Goal: Task Accomplishment & Management: Complete application form

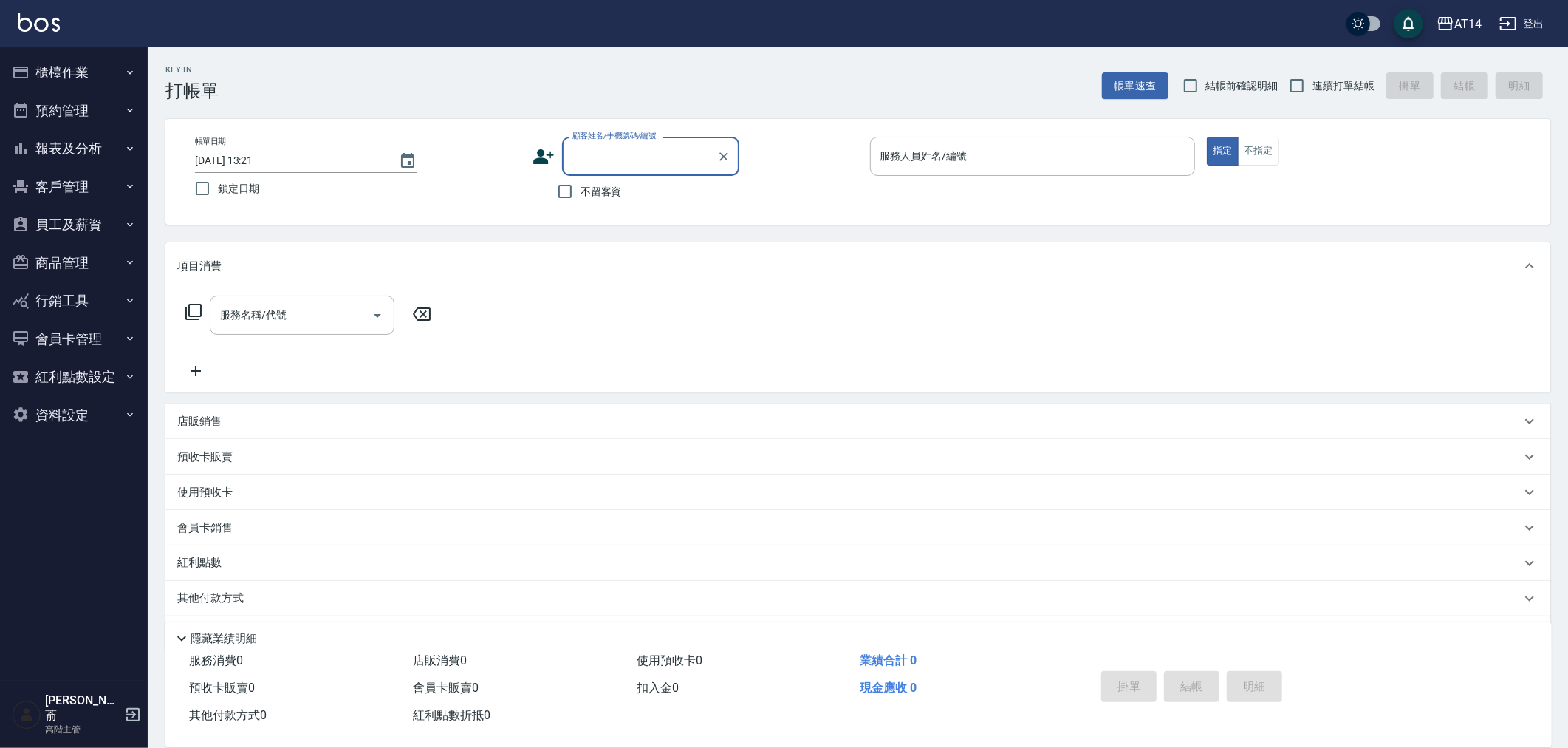
click at [63, 75] on button "櫃檯作業" at bounding box center [73, 72] width 136 height 39
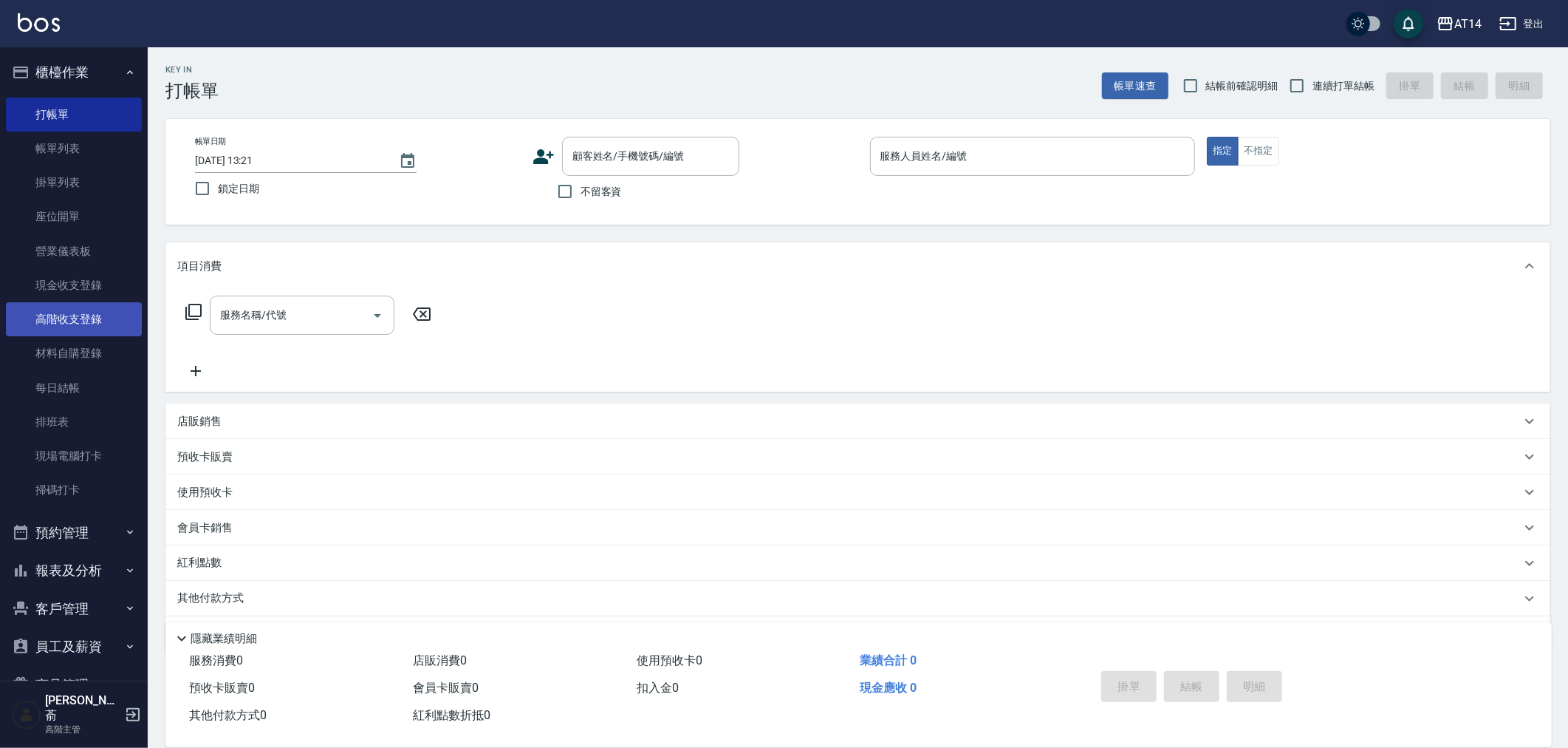
click at [83, 314] on link "高階收支登錄" at bounding box center [73, 319] width 136 height 34
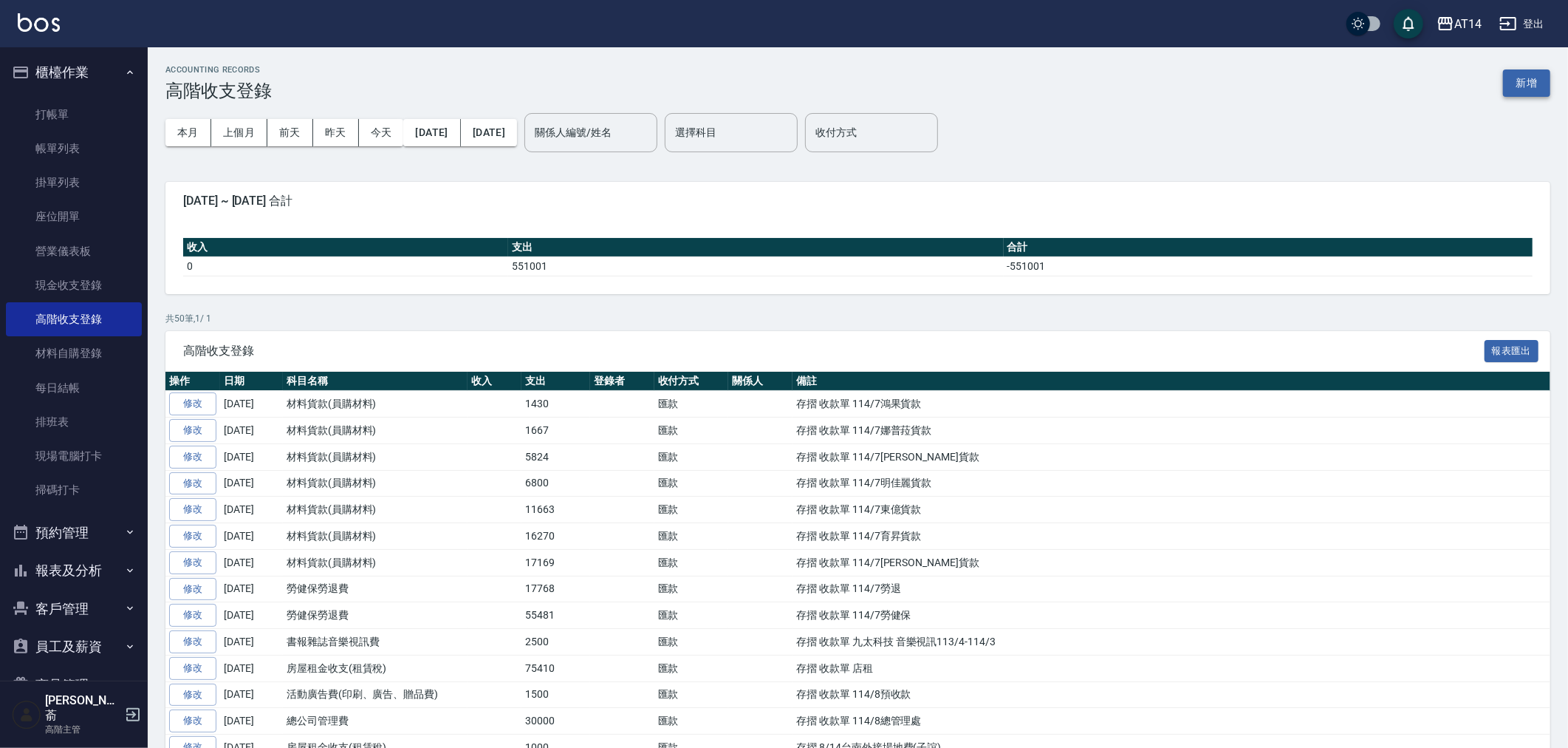
click at [1529, 78] on button "新增" at bounding box center [1527, 83] width 47 height 28
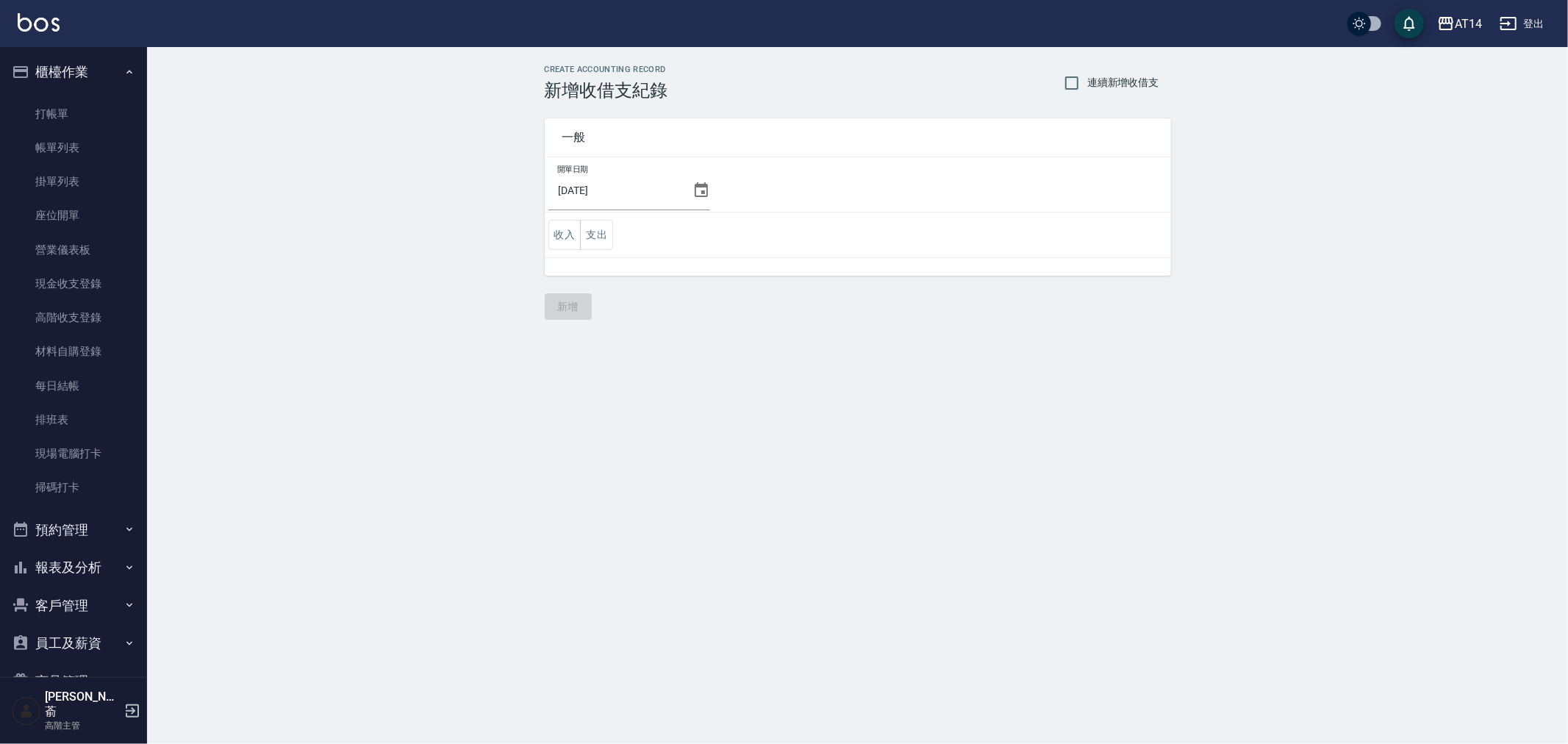
click at [698, 189] on icon at bounding box center [701, 190] width 17 height 17
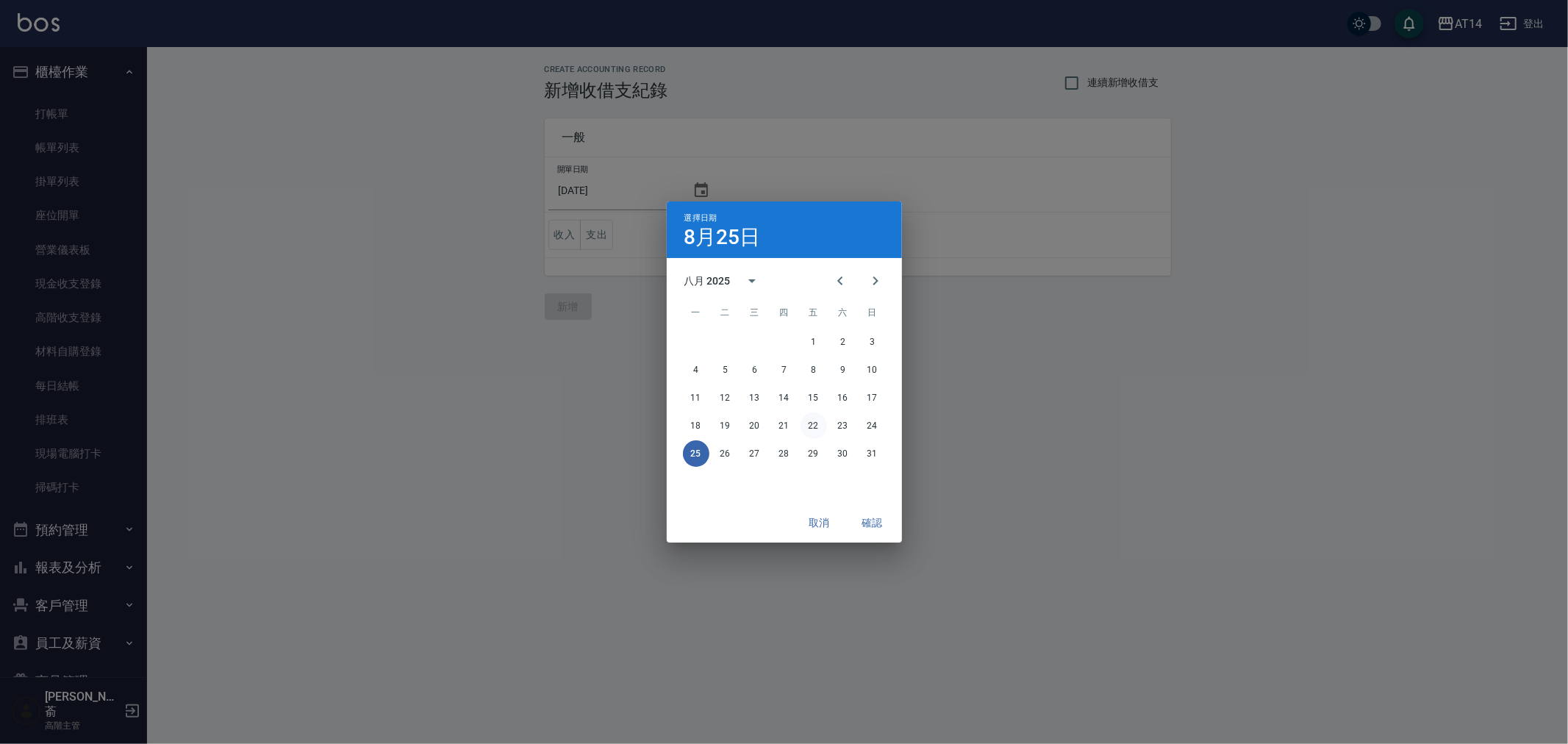
click at [806, 421] on button "22" at bounding box center [814, 426] width 27 height 27
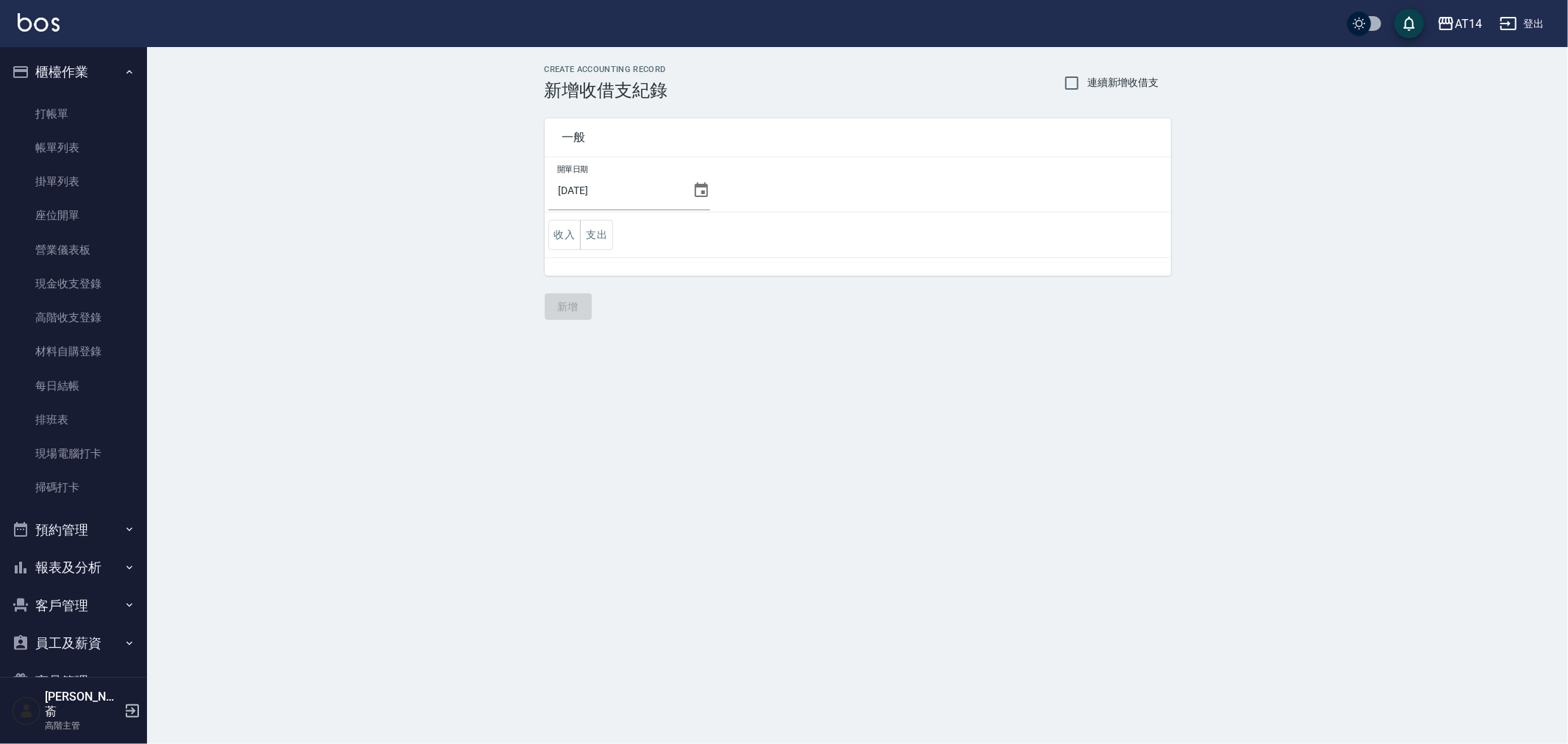
click at [808, 421] on button "22" at bounding box center [814, 426] width 27 height 27
click at [588, 226] on button "支出" at bounding box center [596, 235] width 33 height 30
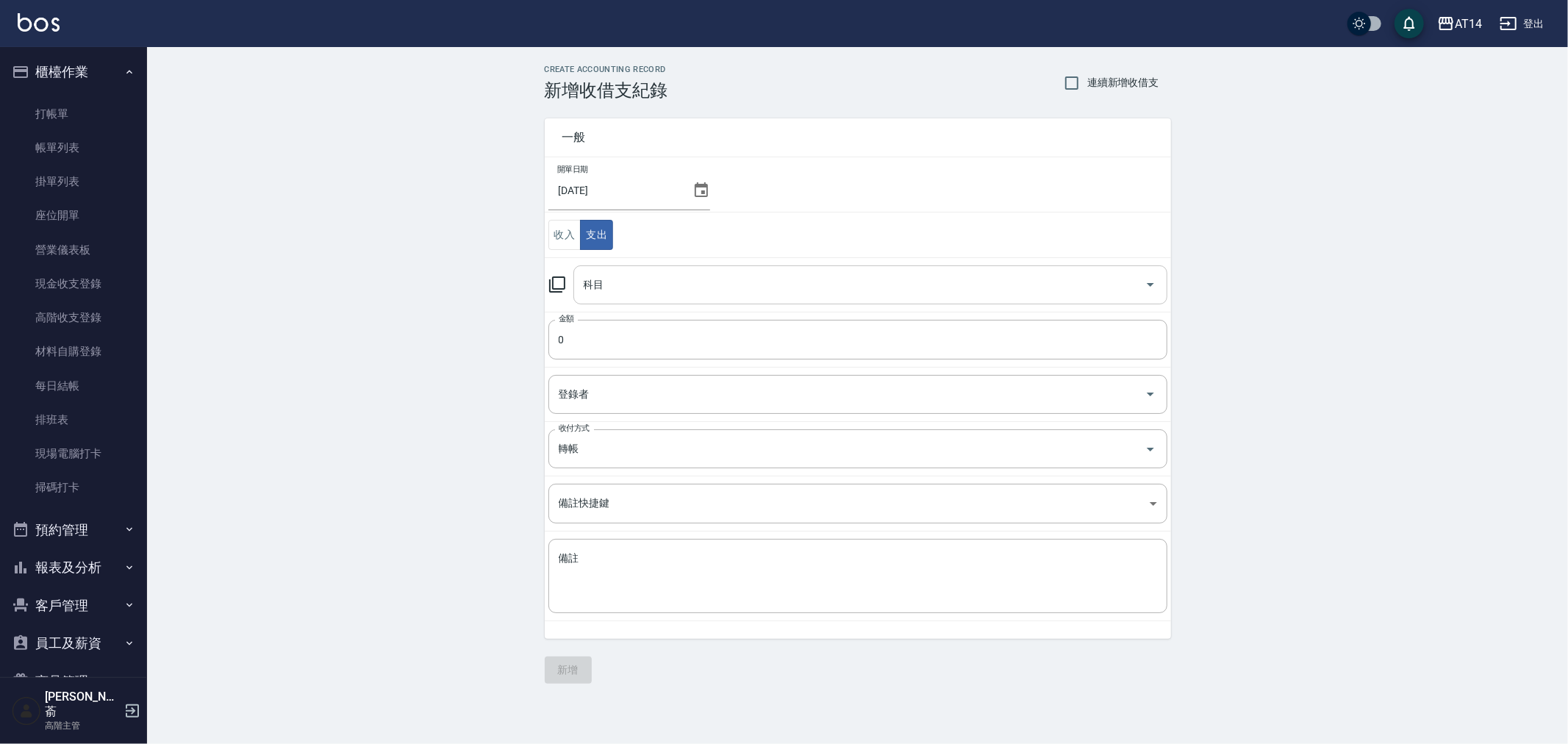
click at [665, 291] on input "科目" at bounding box center [859, 284] width 559 height 26
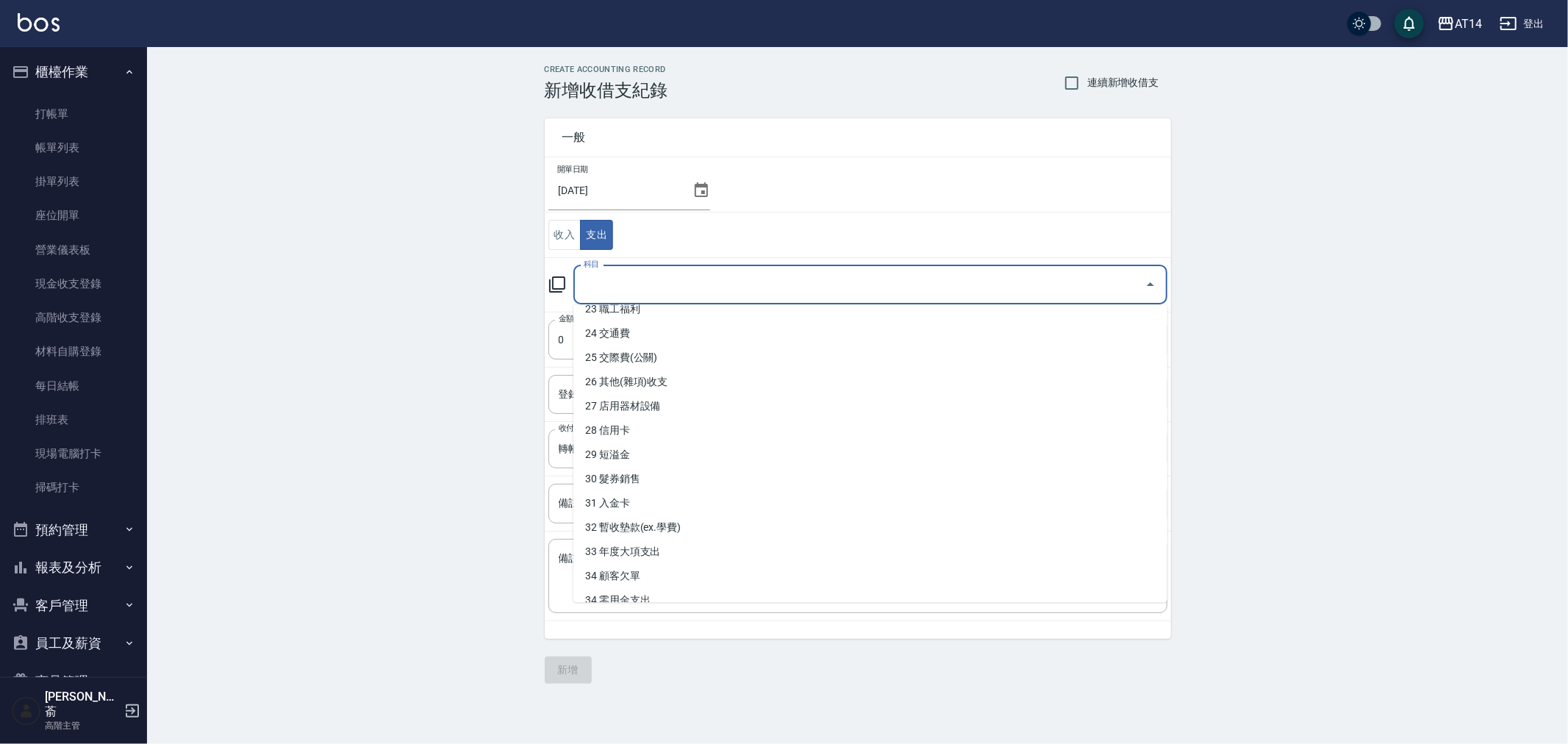
scroll to position [684, 0]
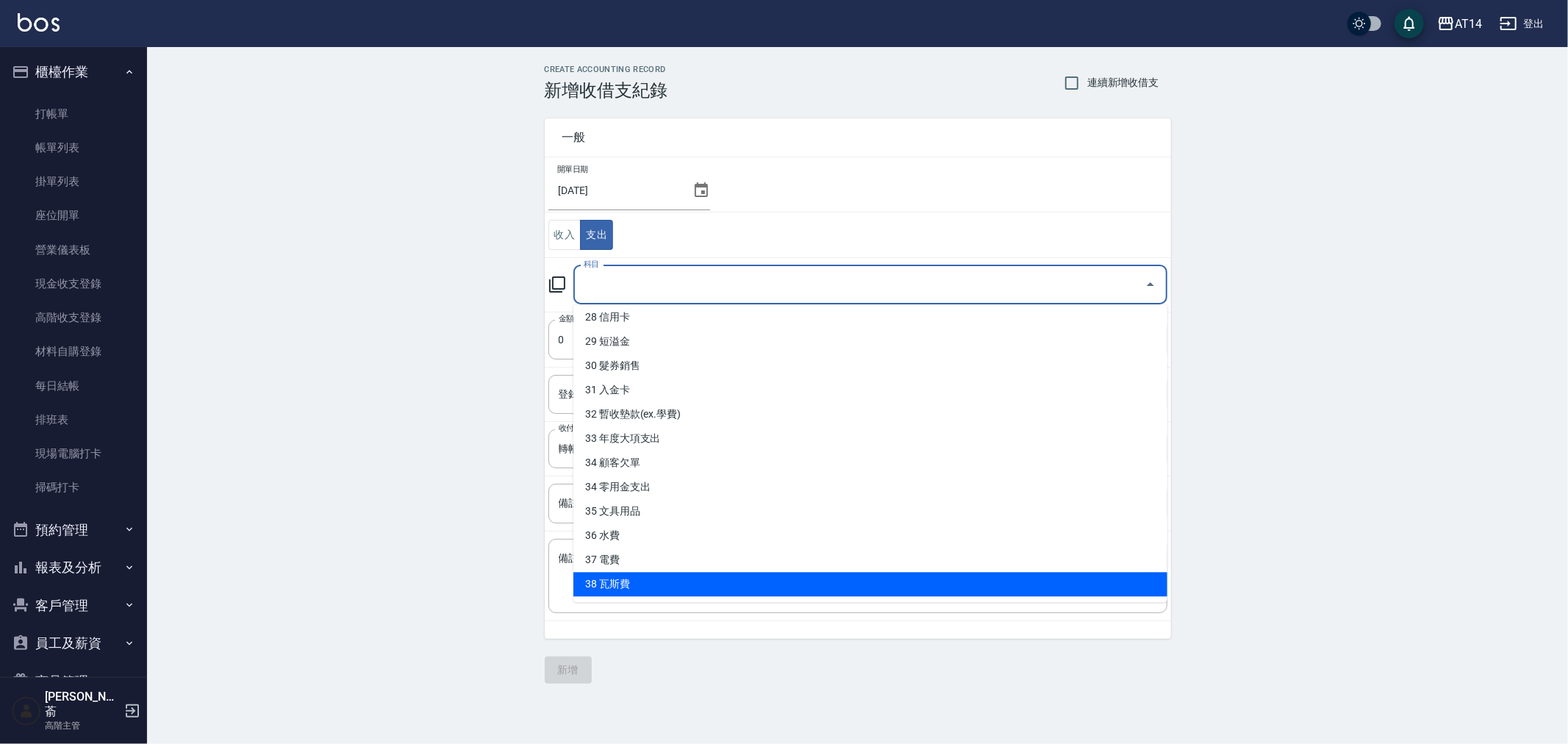
click at [687, 579] on li "38 瓦斯費" at bounding box center [870, 584] width 594 height 24
type input "38 瓦斯費"
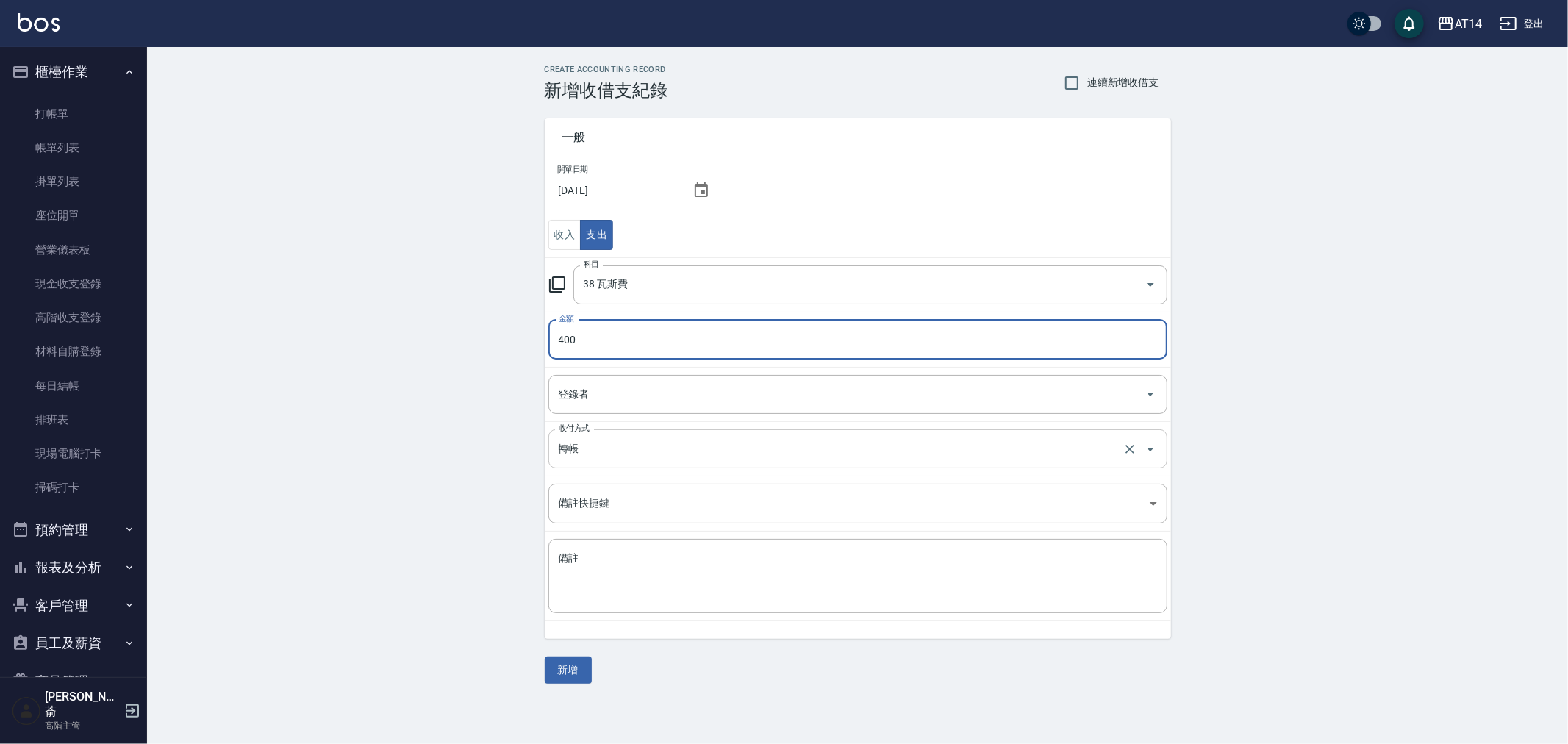
type input "400"
click at [610, 451] on input "轉帳" at bounding box center [837, 449] width 565 height 26
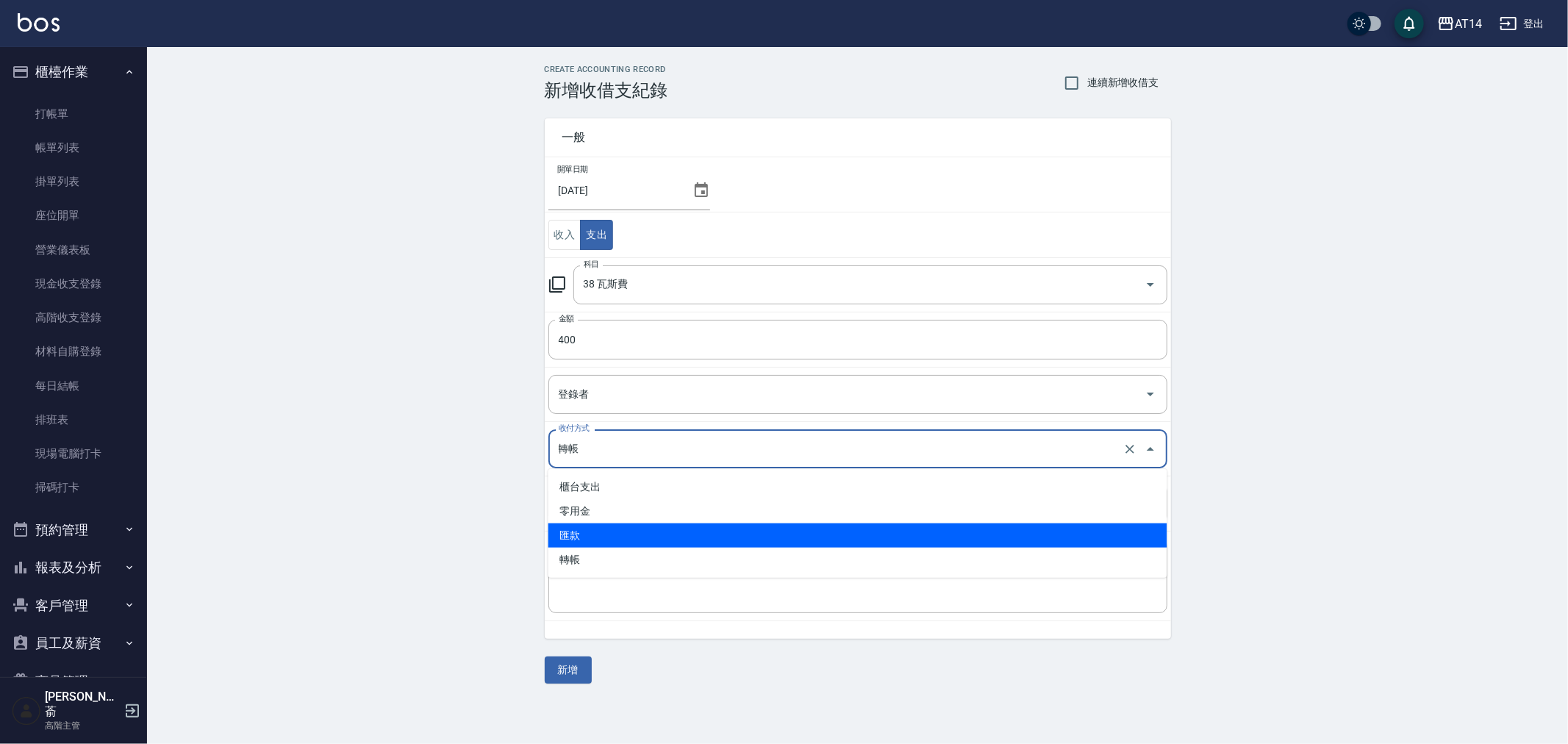
click at [610, 531] on li "匯款" at bounding box center [858, 535] width 619 height 24
type input "匯款"
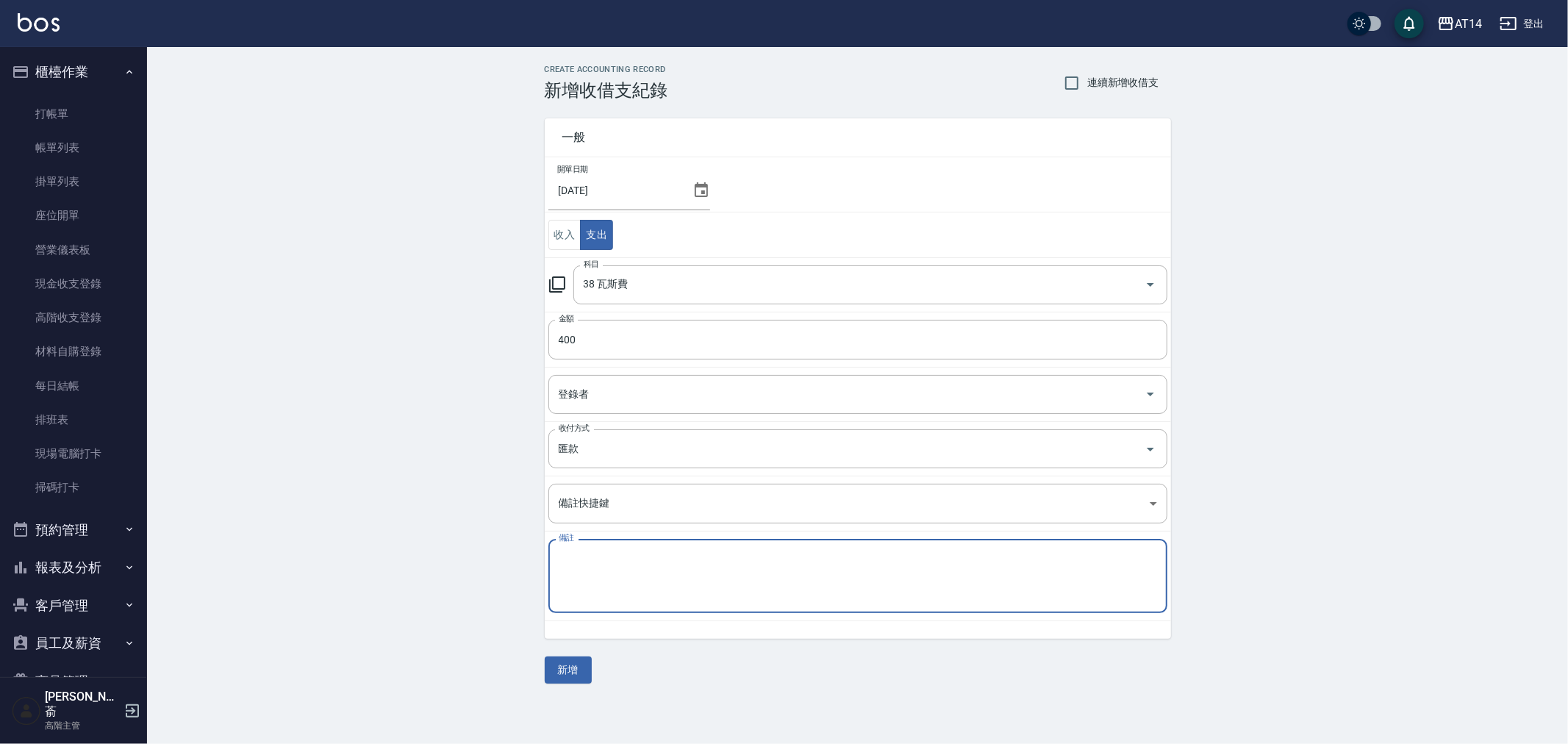
click at [589, 572] on textarea "備註" at bounding box center [858, 577] width 599 height 50
drag, startPoint x: 662, startPoint y: 559, endPoint x: 549, endPoint y: 559, distance: 113.0
click at [549, 559] on div "存摺 瓦斯費(宿舍) x 備註" at bounding box center [858, 576] width 619 height 74
type textarea "存摺 瓦斯費(宿舍)"
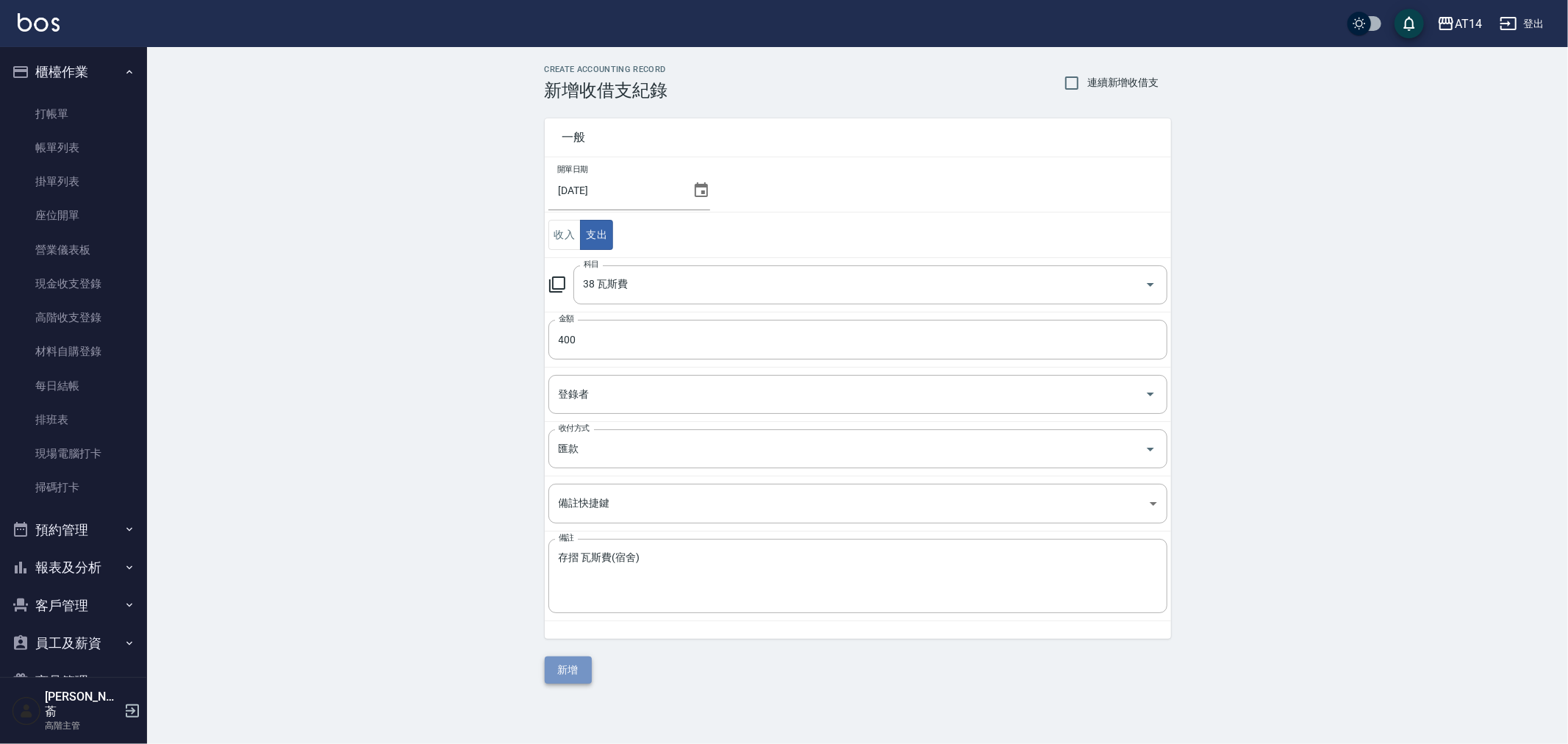
click at [572, 673] on button "新增" at bounding box center [568, 669] width 47 height 27
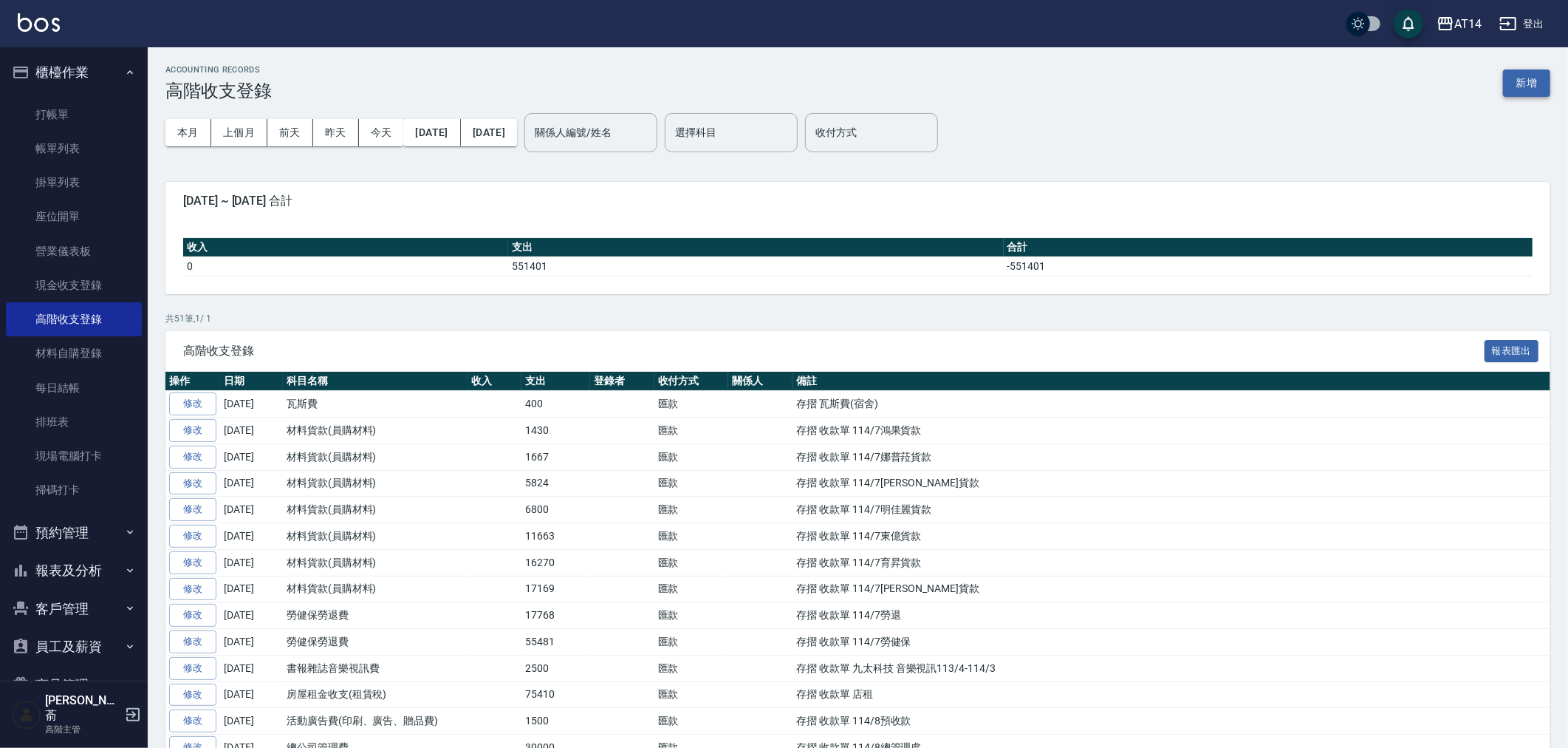
click at [1541, 74] on button "新增" at bounding box center [1527, 83] width 47 height 28
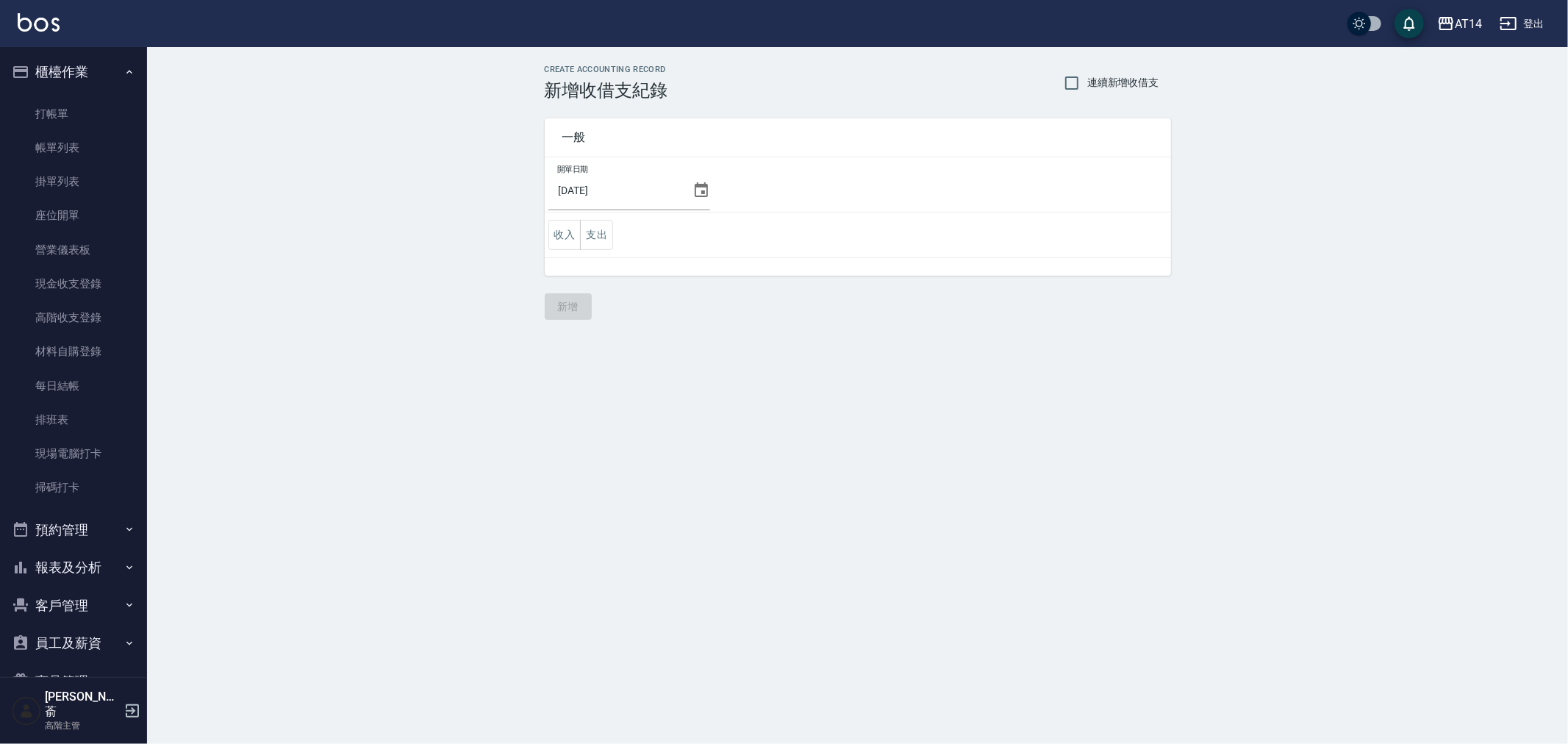
click at [687, 179] on div "[DATE]" at bounding box center [629, 190] width 162 height 40
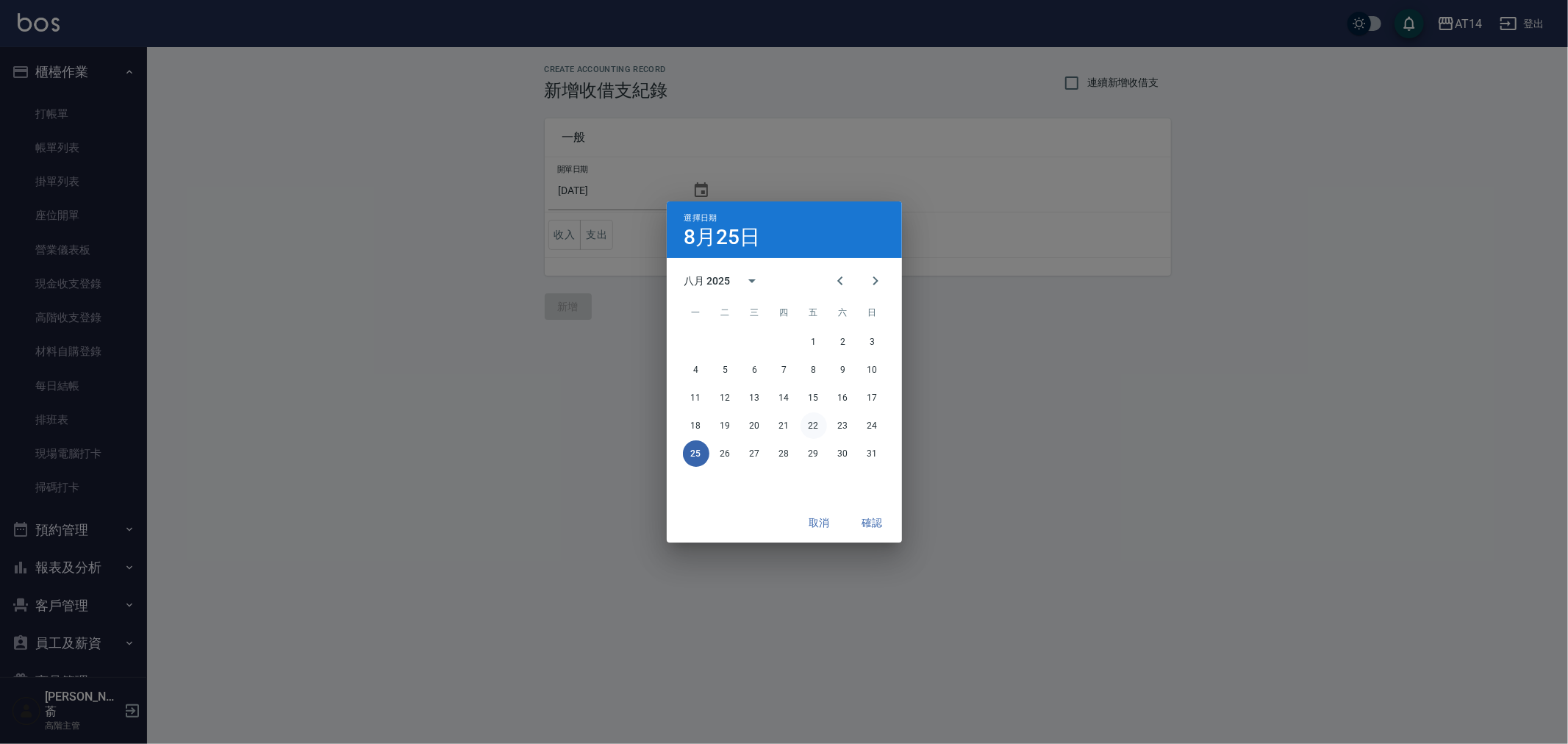
click at [804, 424] on button "22" at bounding box center [814, 426] width 27 height 27
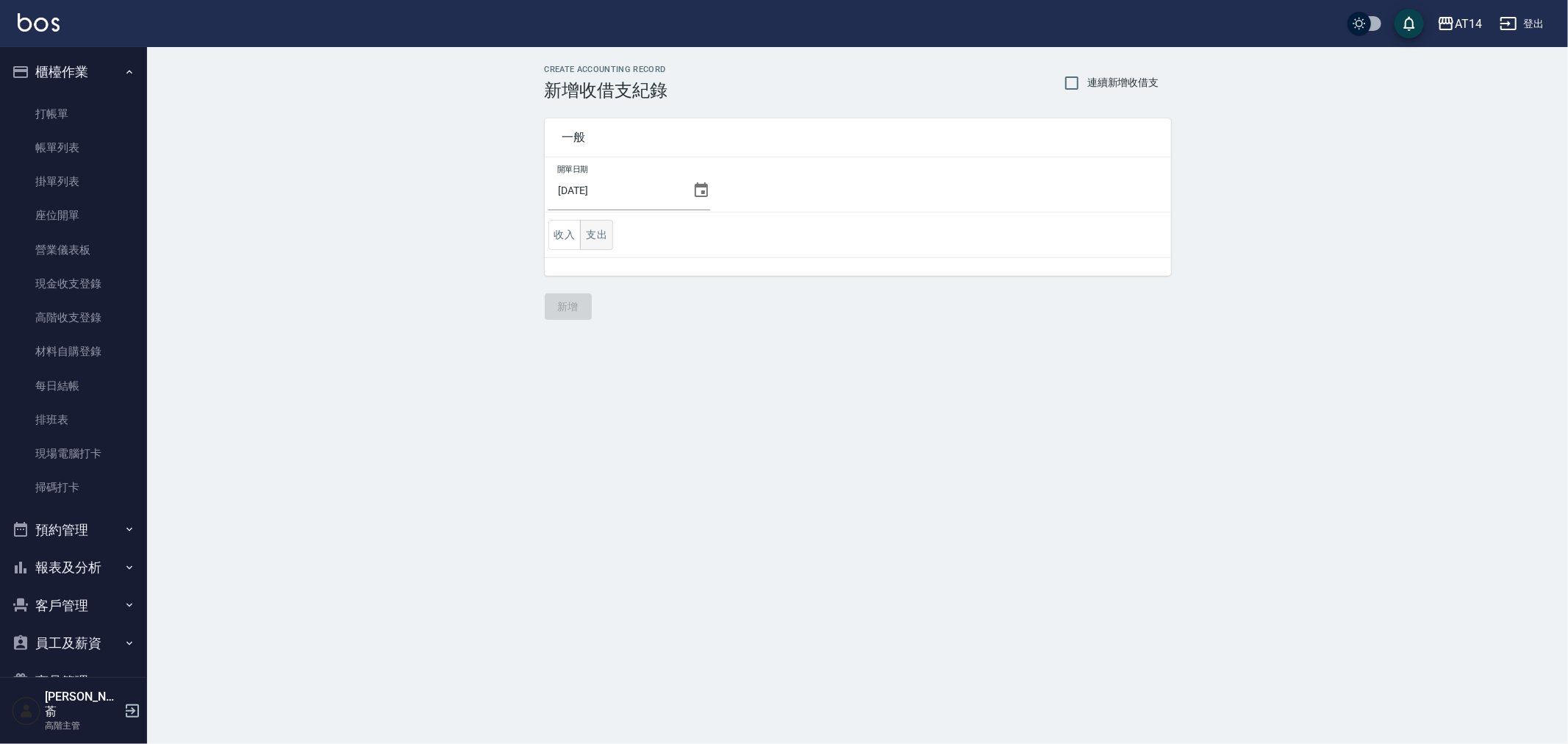
click at [603, 234] on button "支出" at bounding box center [596, 235] width 33 height 30
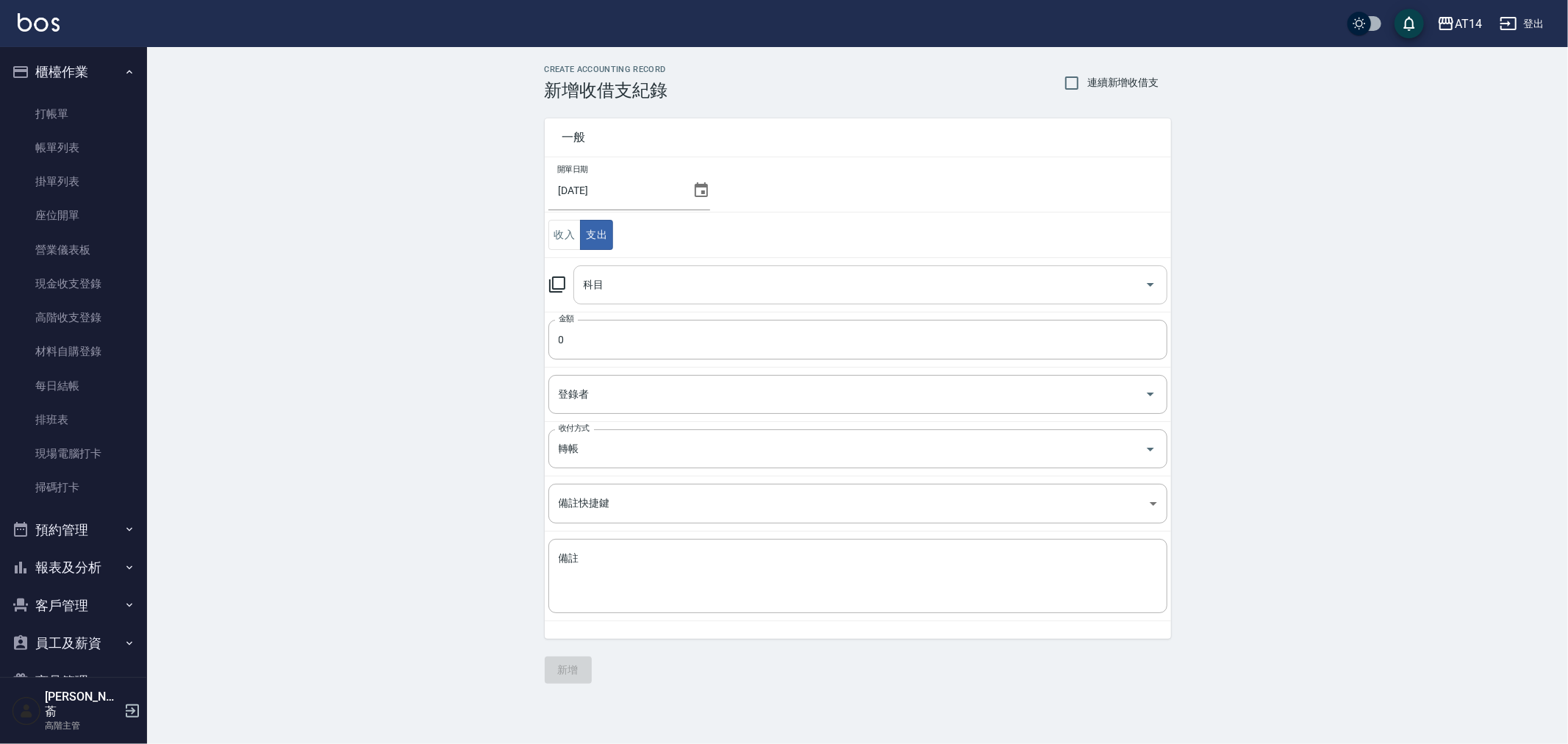
click at [655, 291] on input "科目" at bounding box center [859, 284] width 559 height 26
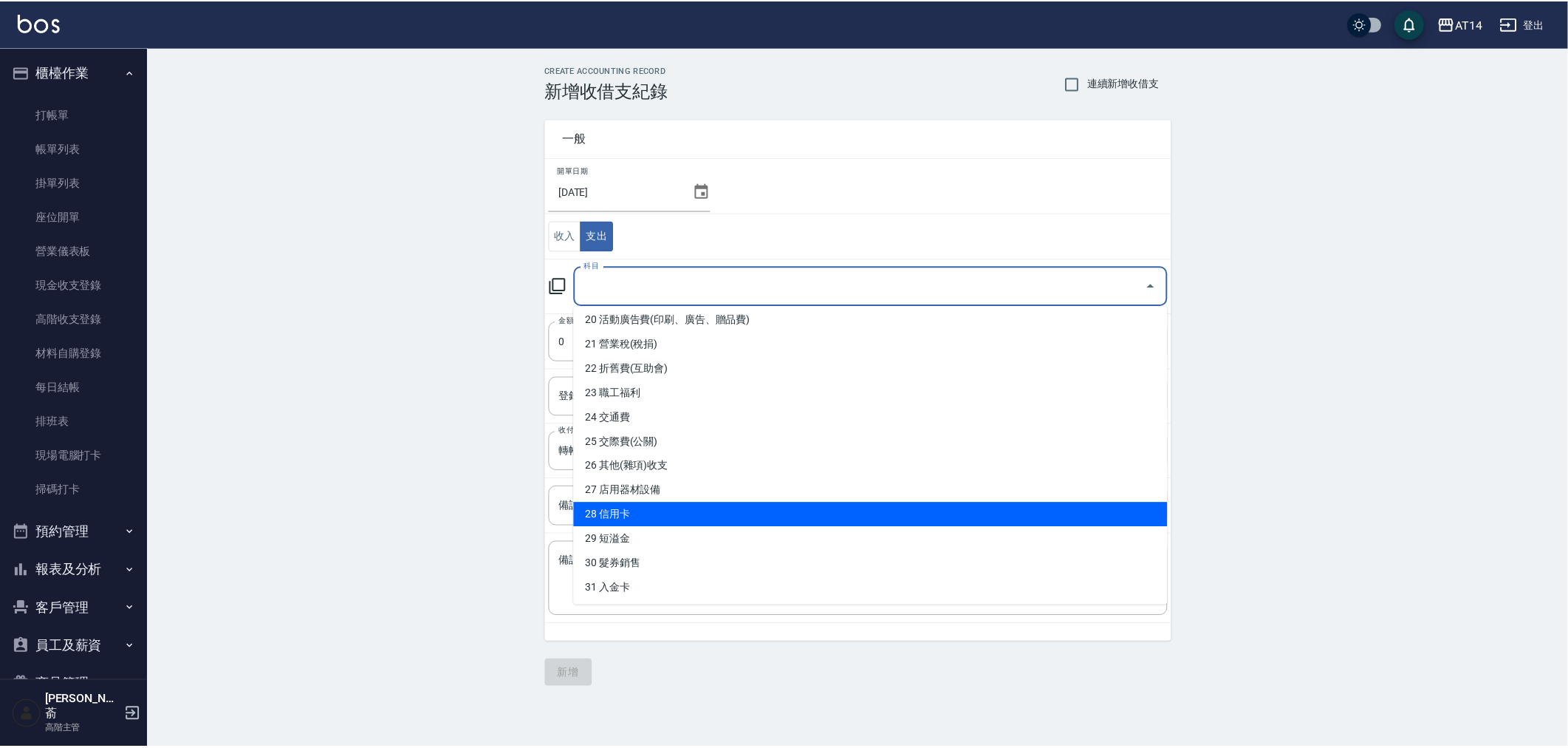
scroll to position [688, 0]
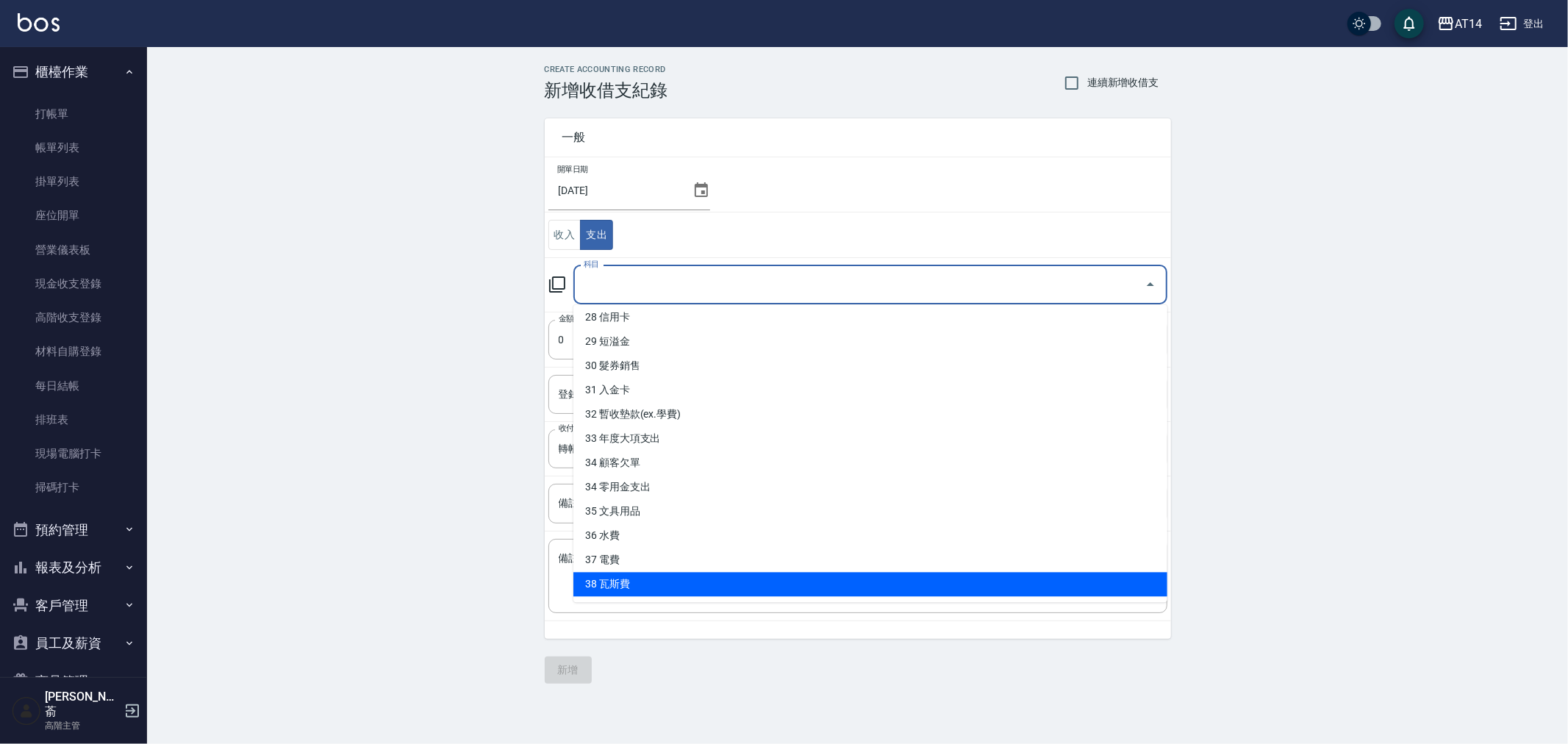
click at [750, 581] on li "38 瓦斯費" at bounding box center [870, 584] width 594 height 24
type input "38 瓦斯費"
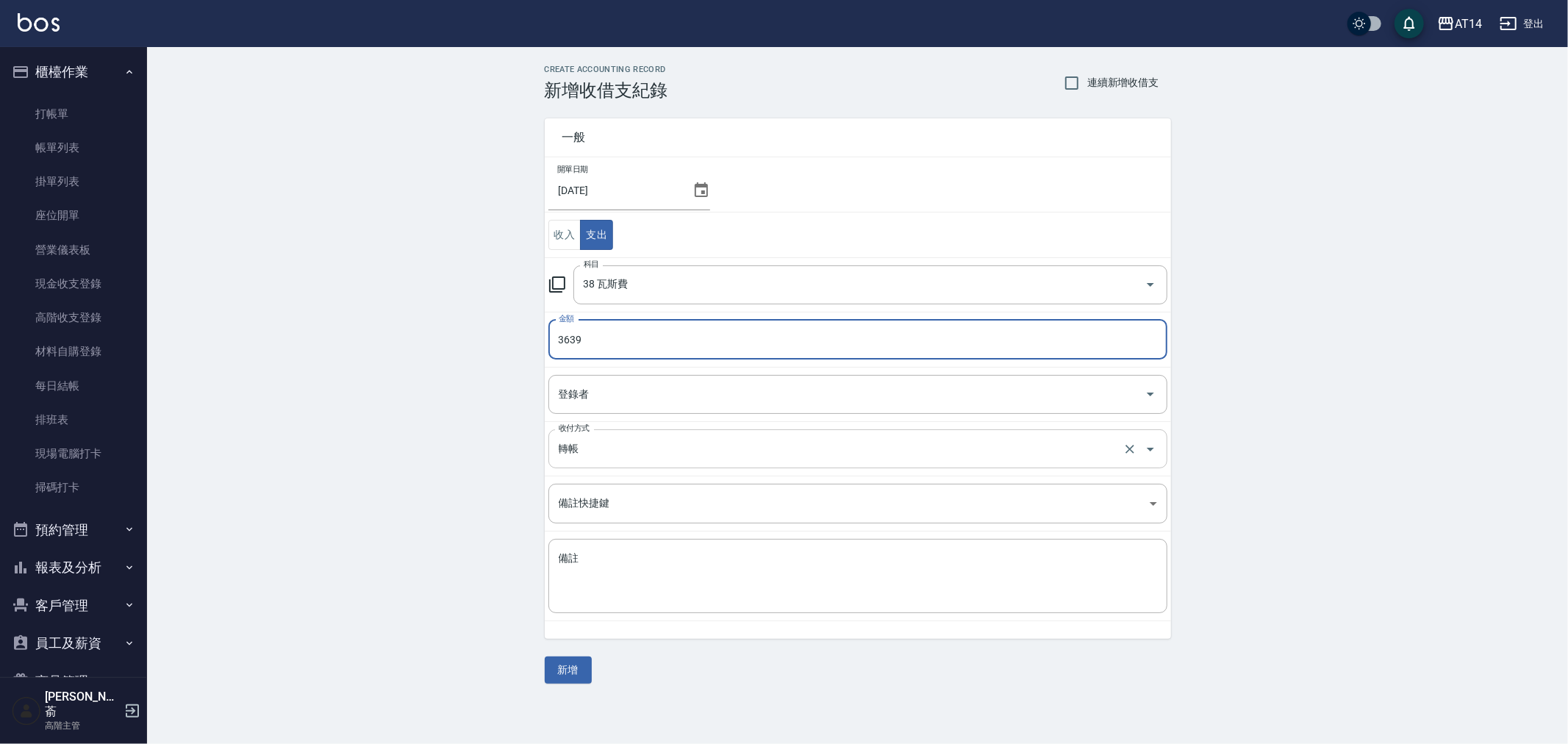
type input "3639"
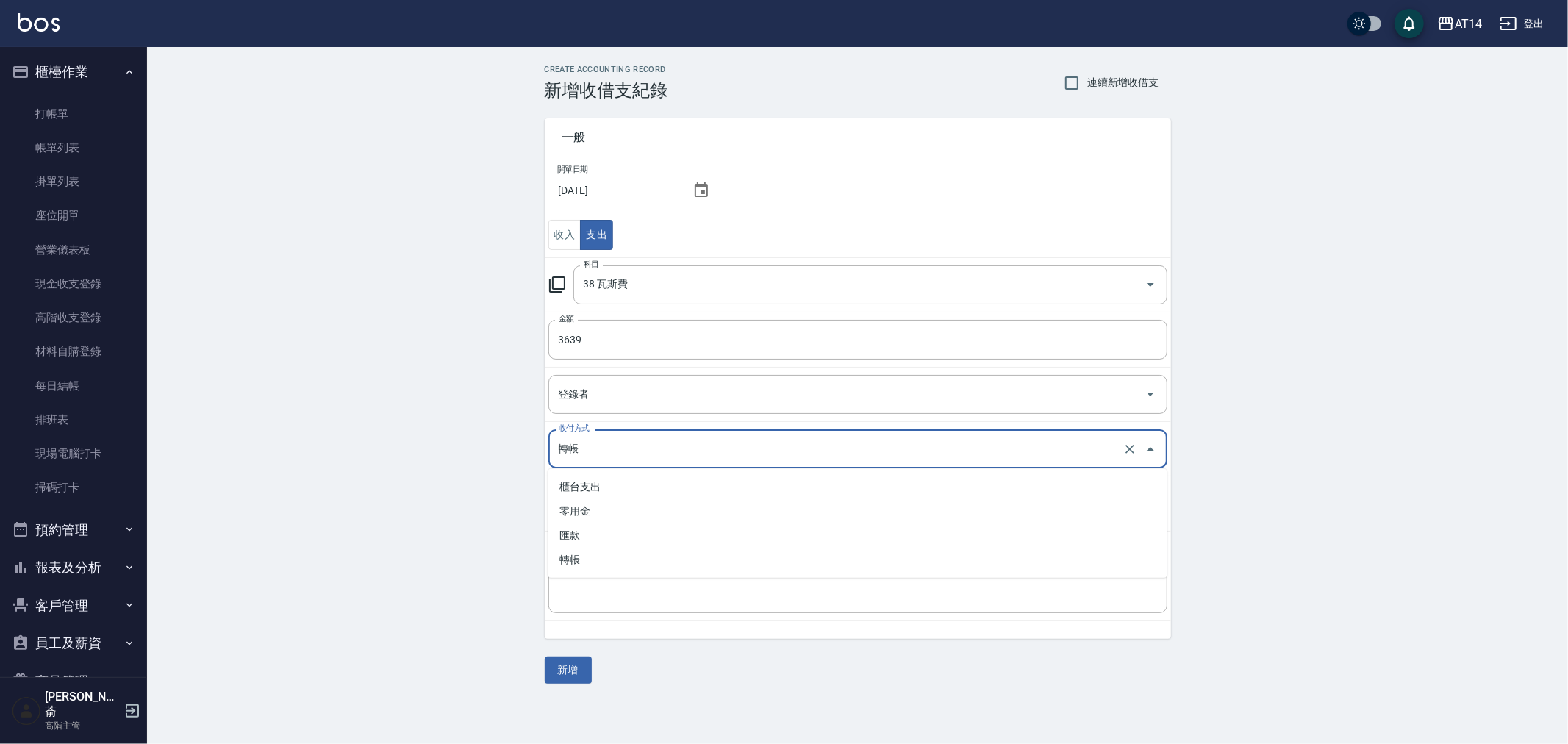
click at [633, 441] on input "轉帳" at bounding box center [837, 449] width 565 height 26
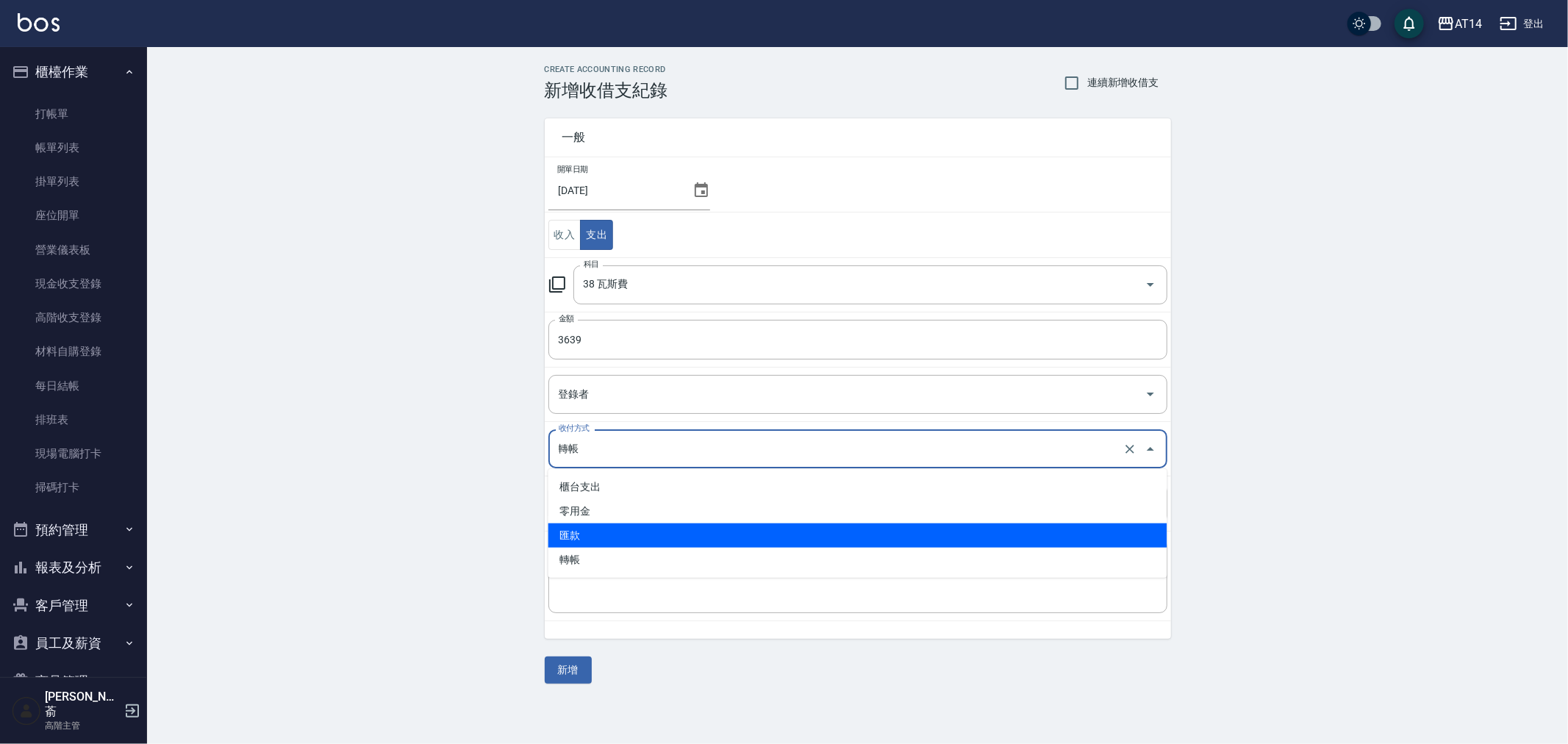
click at [634, 528] on li "匯款" at bounding box center [858, 535] width 619 height 24
type input "匯款"
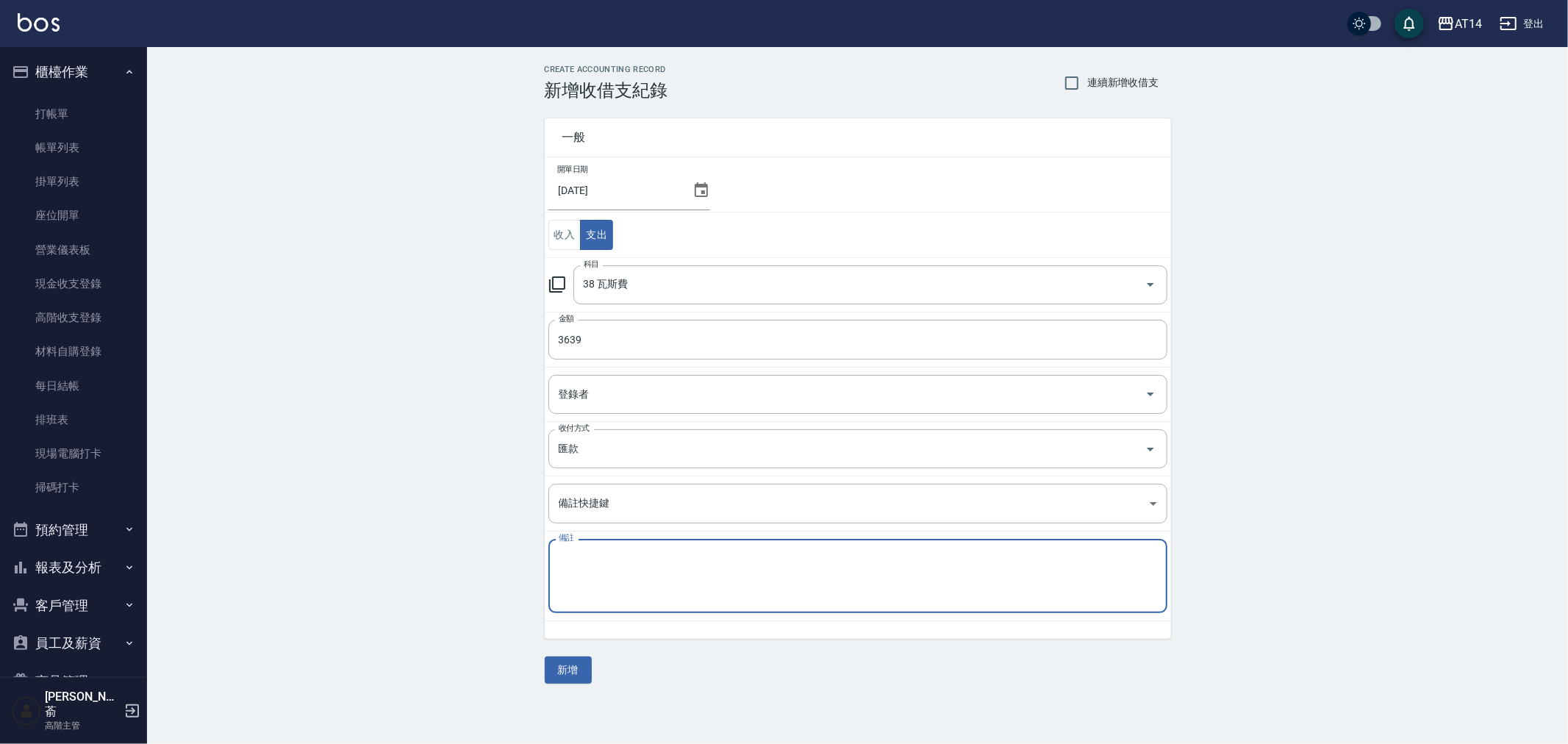
click at [636, 561] on textarea "備註" at bounding box center [858, 577] width 599 height 50
paste textarea "存摺 瓦斯費(宿舍)"
type textarea "存摺 瓦斯費"
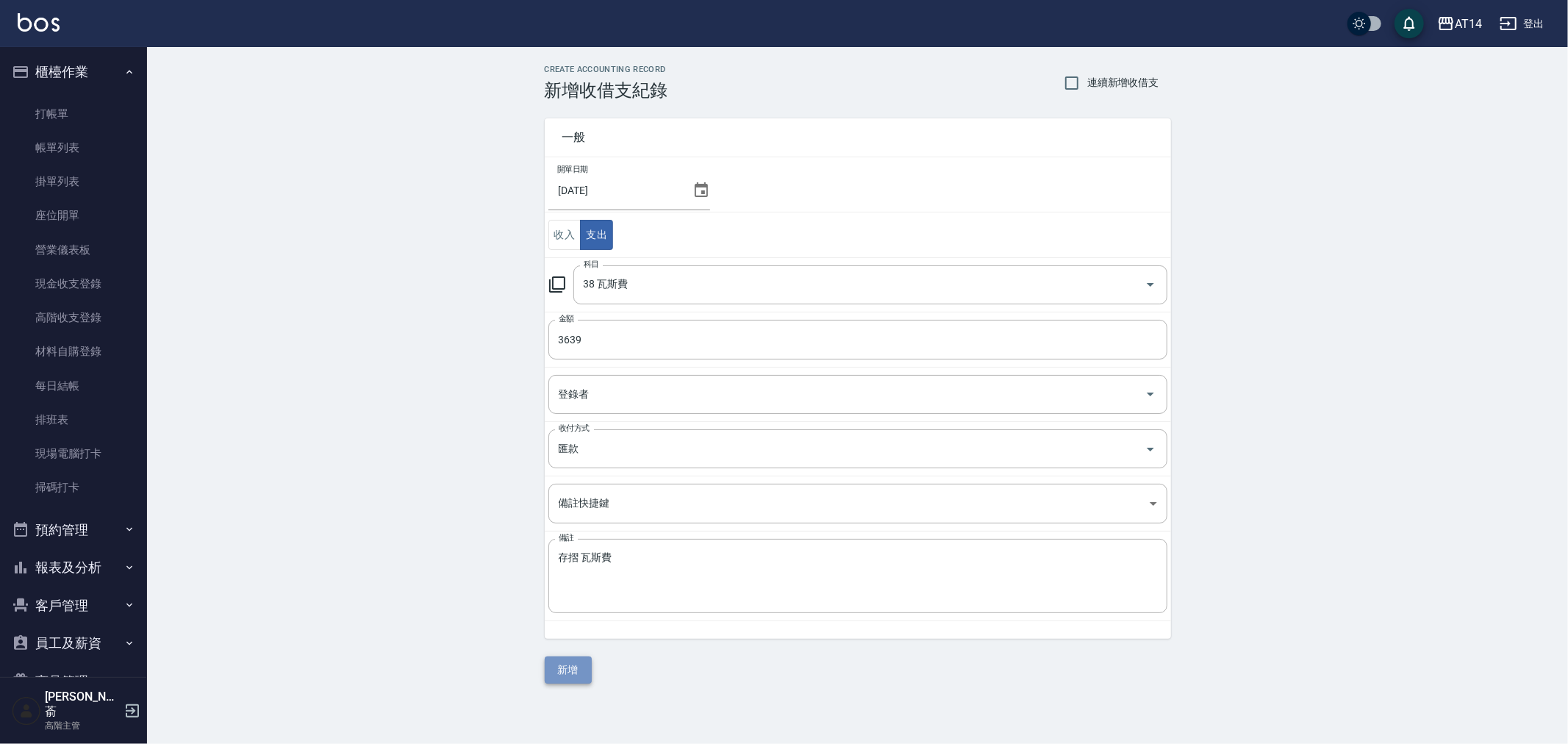
click at [566, 663] on button "新增" at bounding box center [568, 669] width 47 height 27
